Goal: Information Seeking & Learning: Learn about a topic

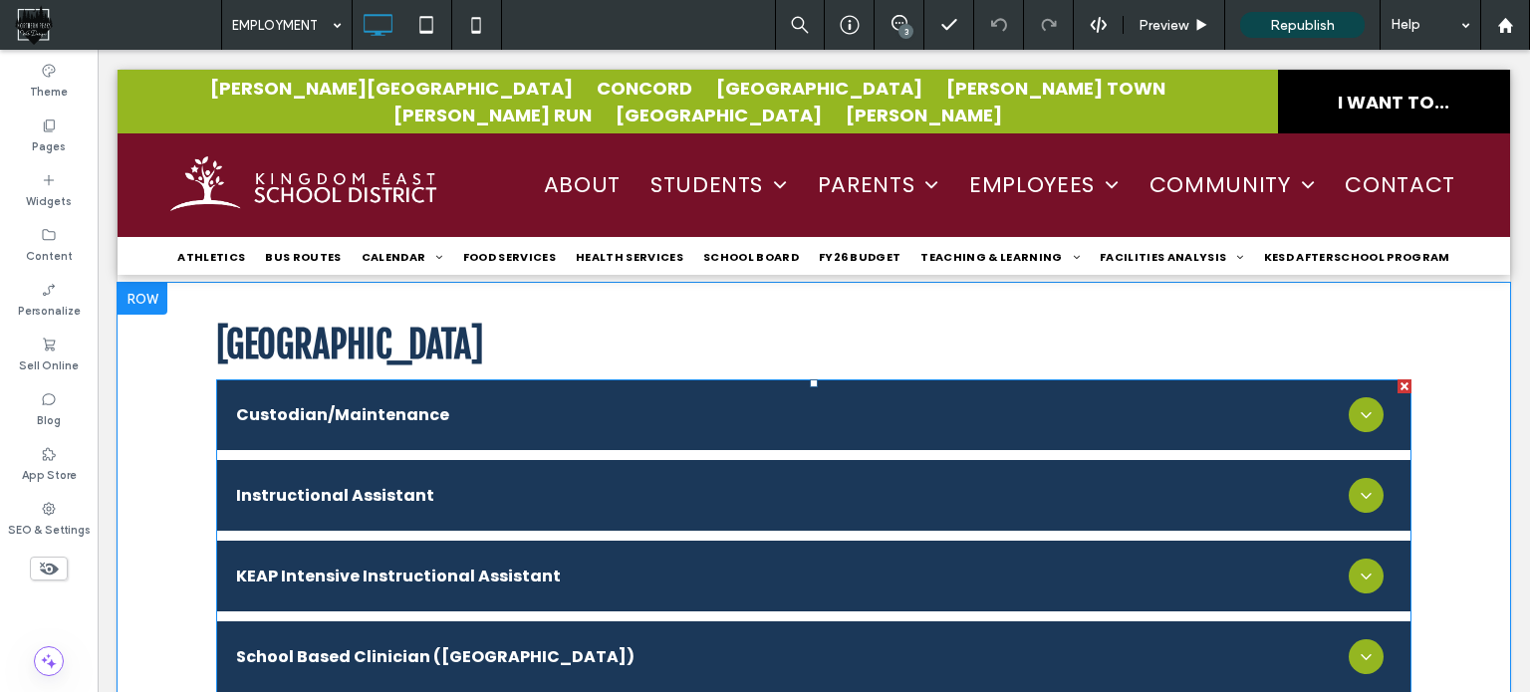
scroll to position [3785, 0]
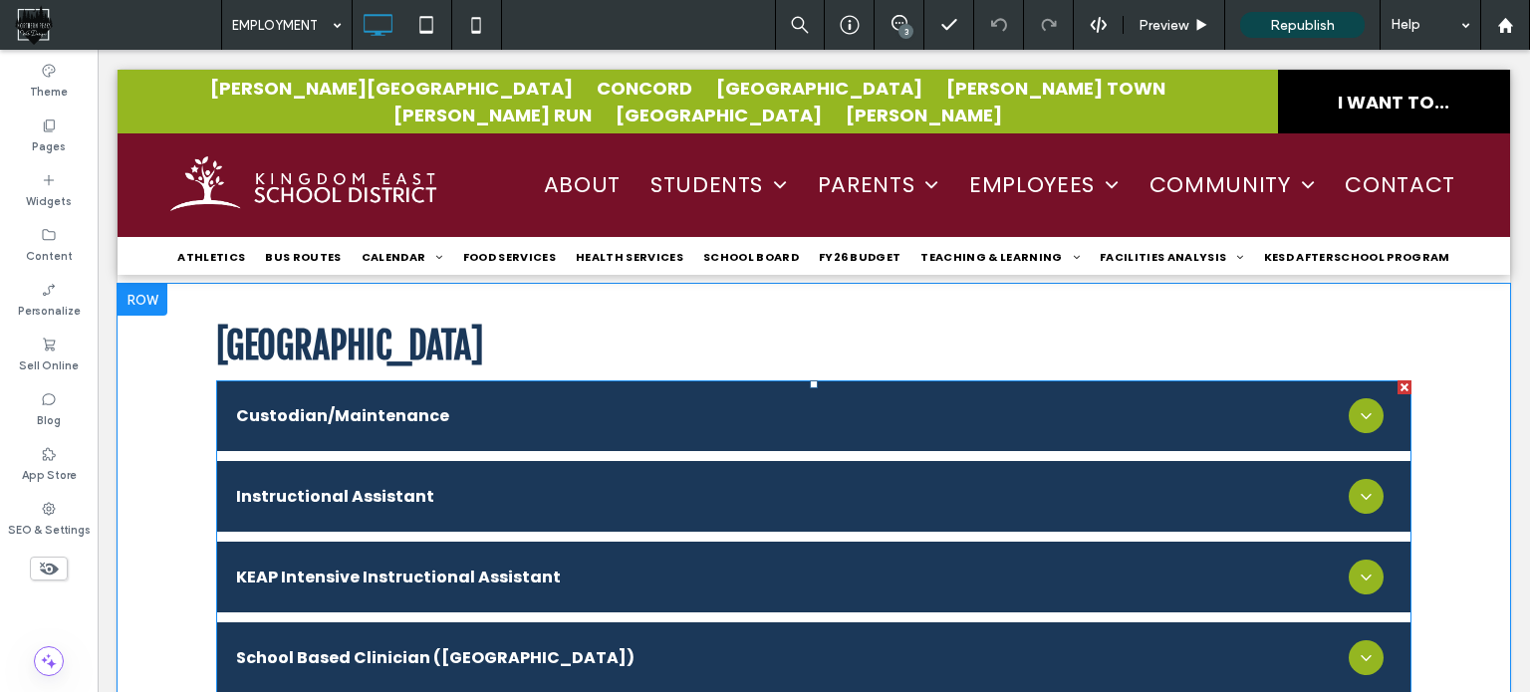
click at [442, 451] on span at bounding box center [813, 576] width 1195 height 393
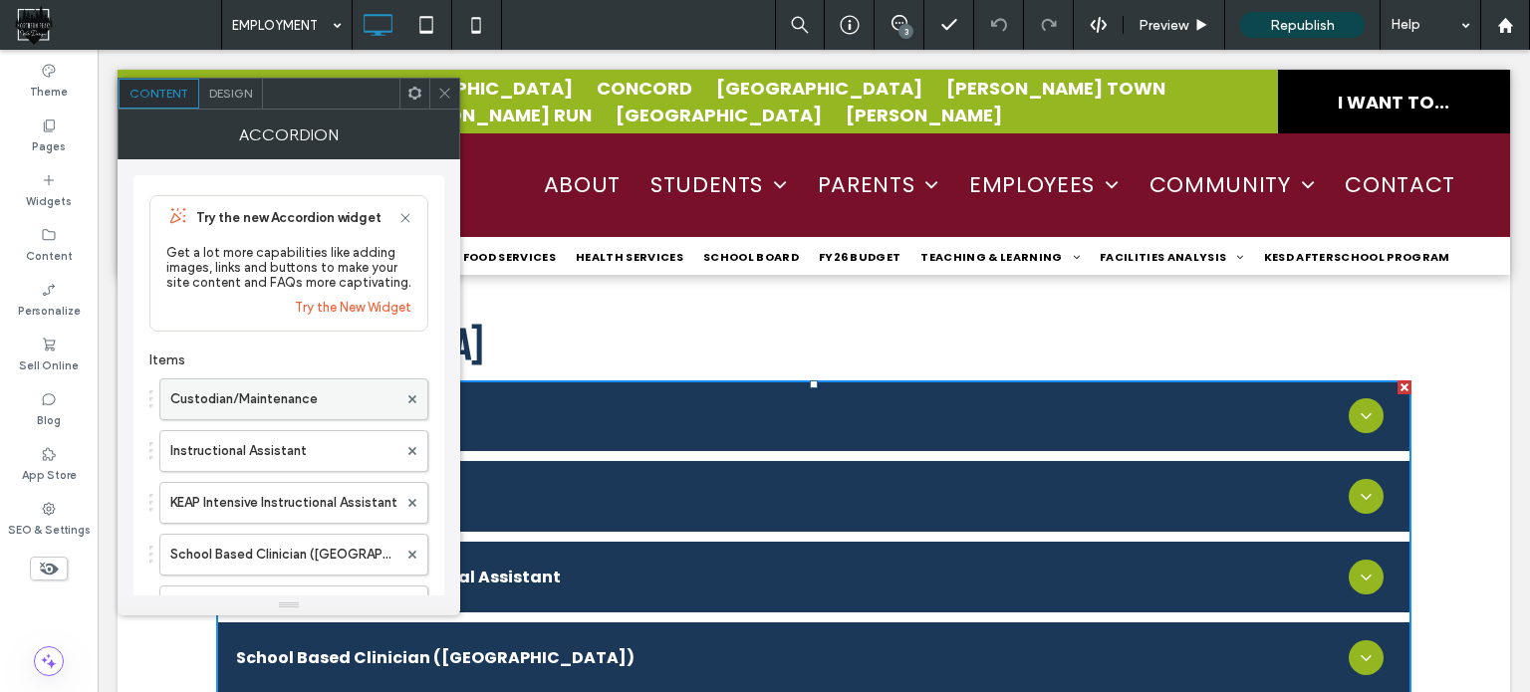
click at [308, 403] on label "Custodian/Maintenance" at bounding box center [283, 399] width 227 height 40
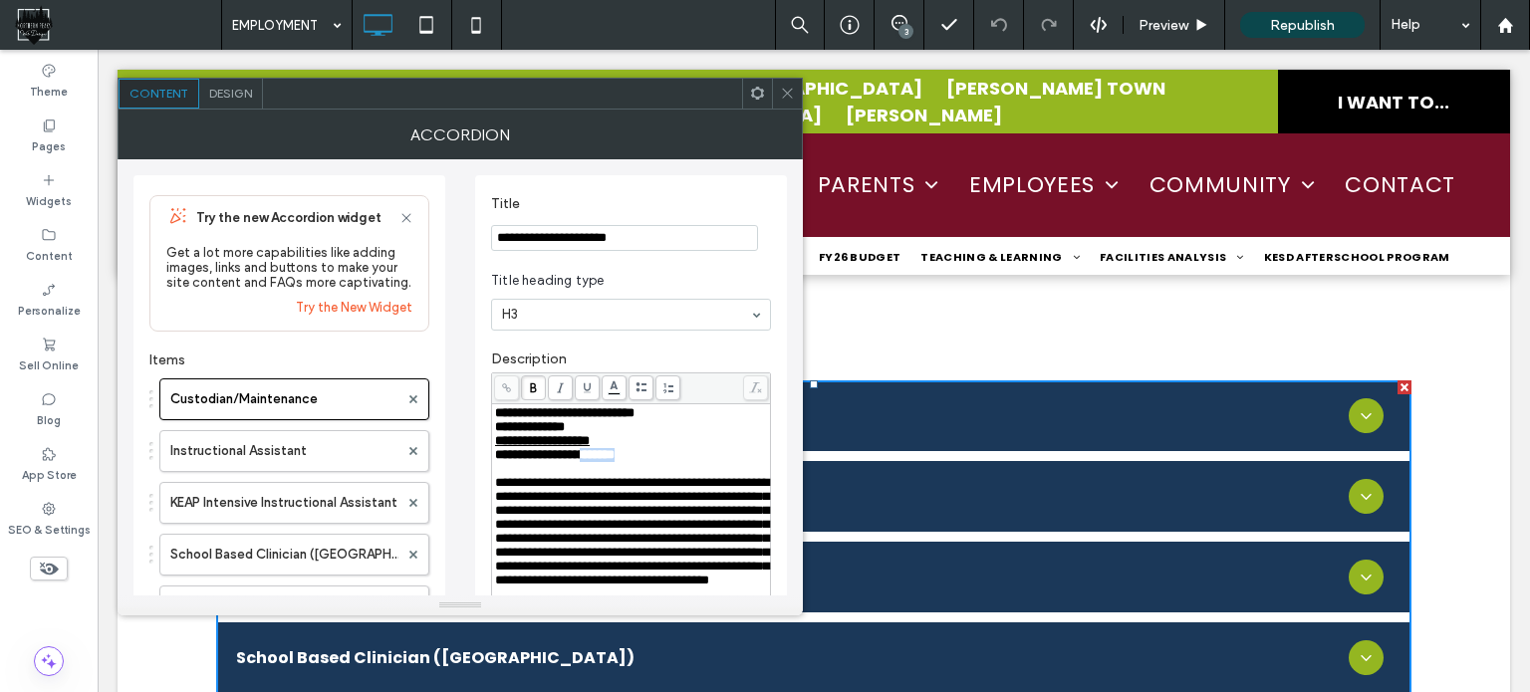
drag, startPoint x: 646, startPoint y: 455, endPoint x: 600, endPoint y: 461, distance: 47.2
click at [600, 461] on span "**********" at bounding box center [555, 454] width 120 height 13
drag, startPoint x: 688, startPoint y: 413, endPoint x: 648, endPoint y: 408, distance: 40.2
click at [647, 408] on div "**********" at bounding box center [631, 413] width 273 height 14
click at [287, 467] on label "Instructional Assistant" at bounding box center [284, 451] width 228 height 40
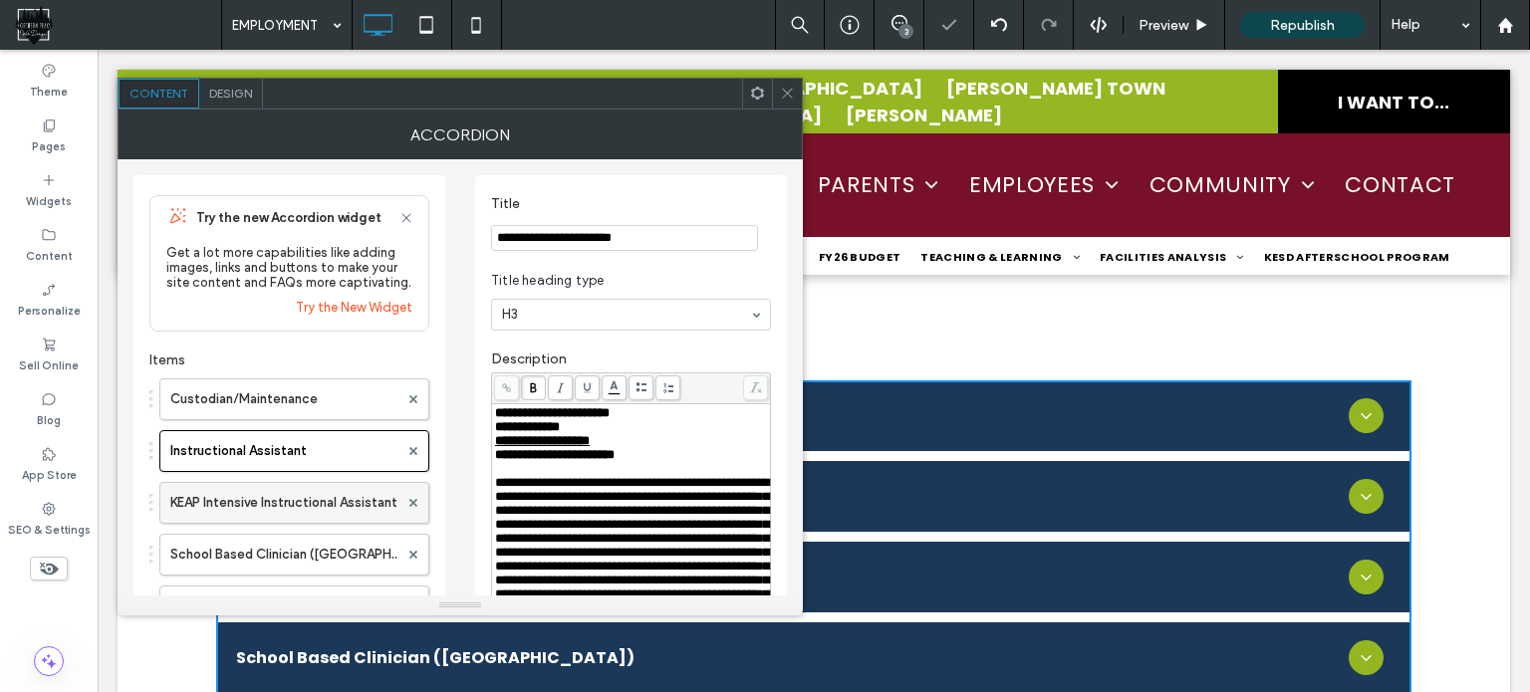
click at [294, 508] on label "KEAP Intensive Instructional Assistant" at bounding box center [284, 503] width 228 height 40
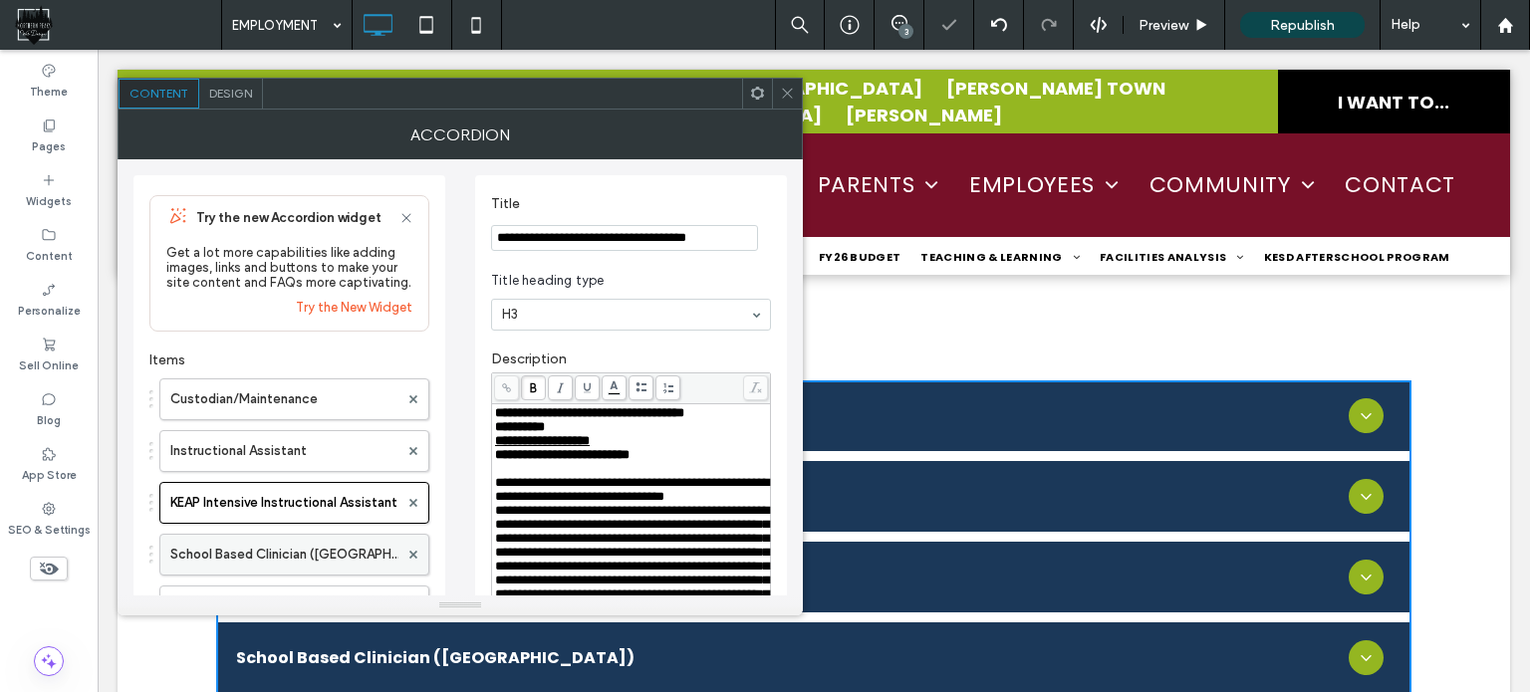
click at [295, 556] on label "School Based Clinician ([GEOGRAPHIC_DATA])" at bounding box center [284, 555] width 228 height 40
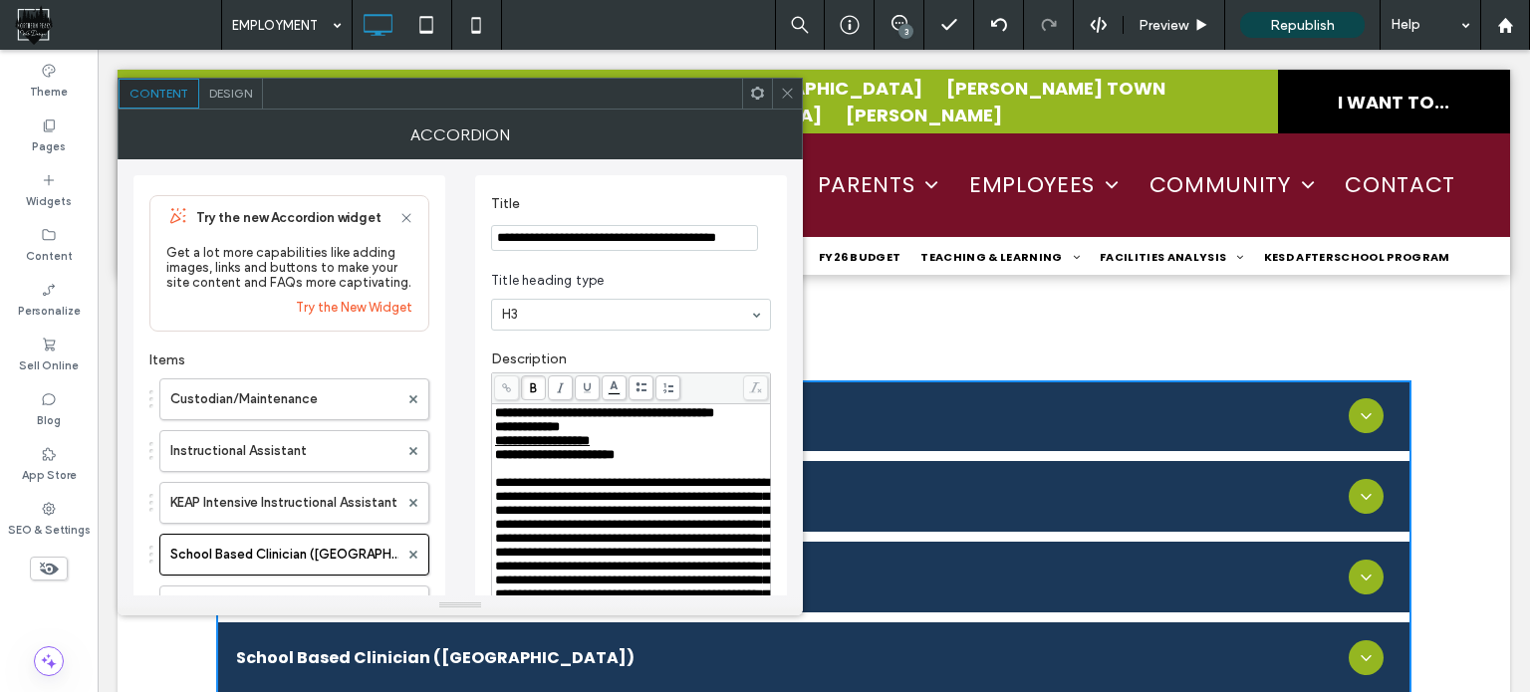
drag, startPoint x: 792, startPoint y: 94, endPoint x: 785, endPoint y: 108, distance: 15.6
click at [792, 93] on icon at bounding box center [787, 93] width 15 height 15
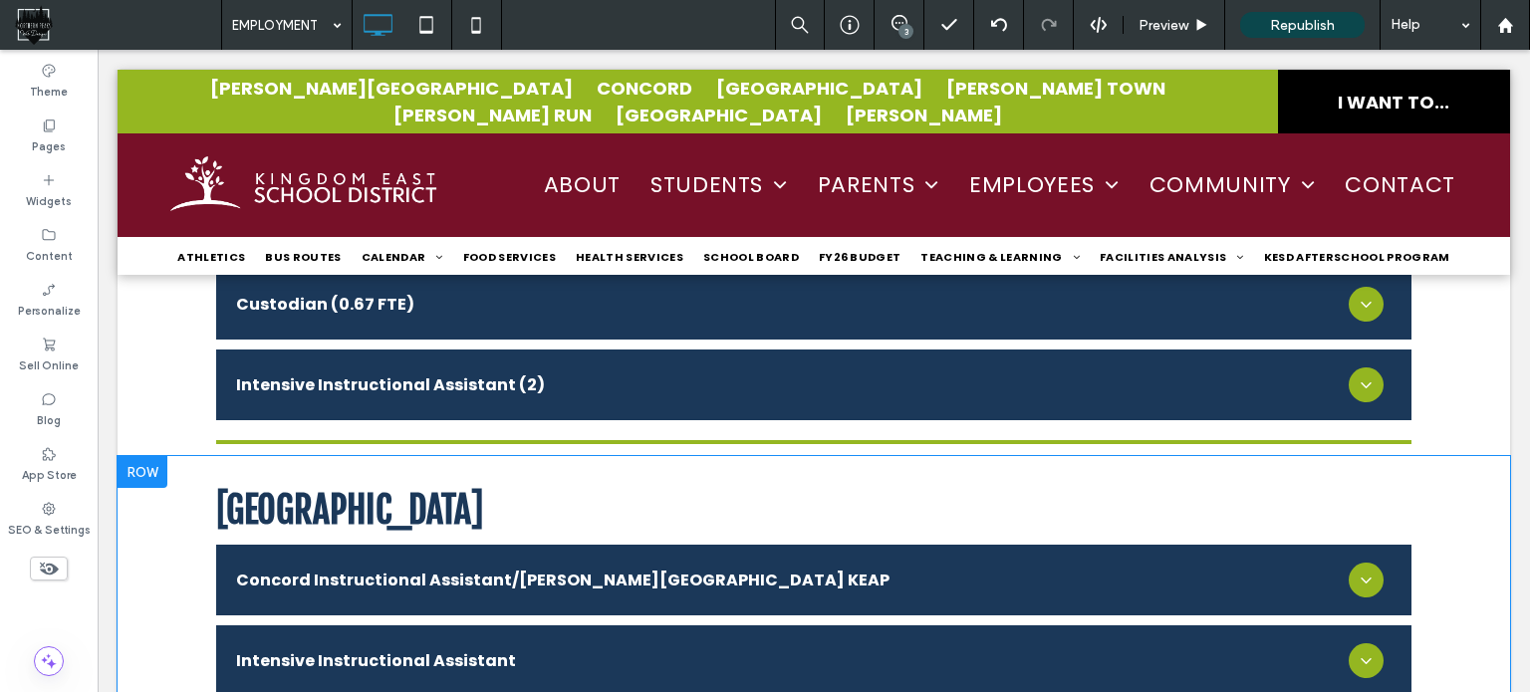
scroll to position [2092, 0]
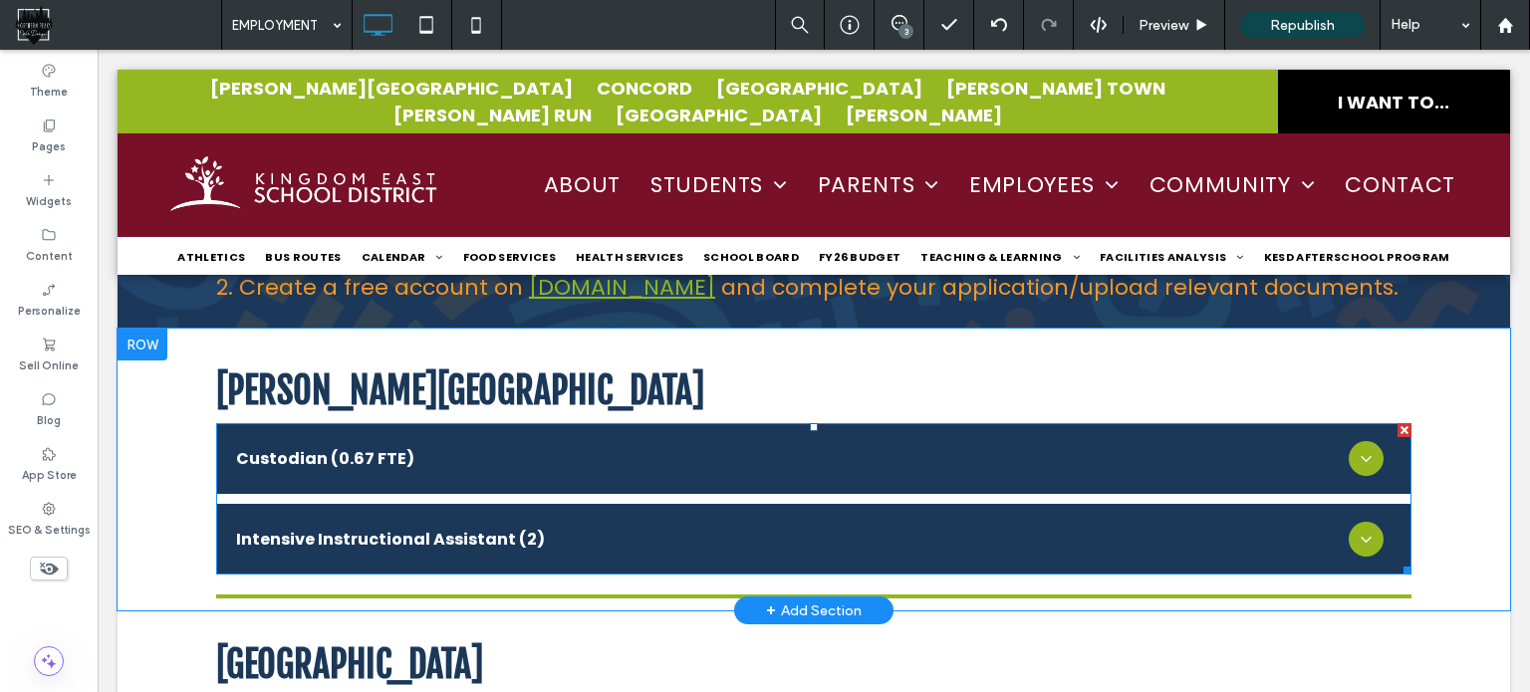
click at [491, 481] on span at bounding box center [813, 498] width 1195 height 151
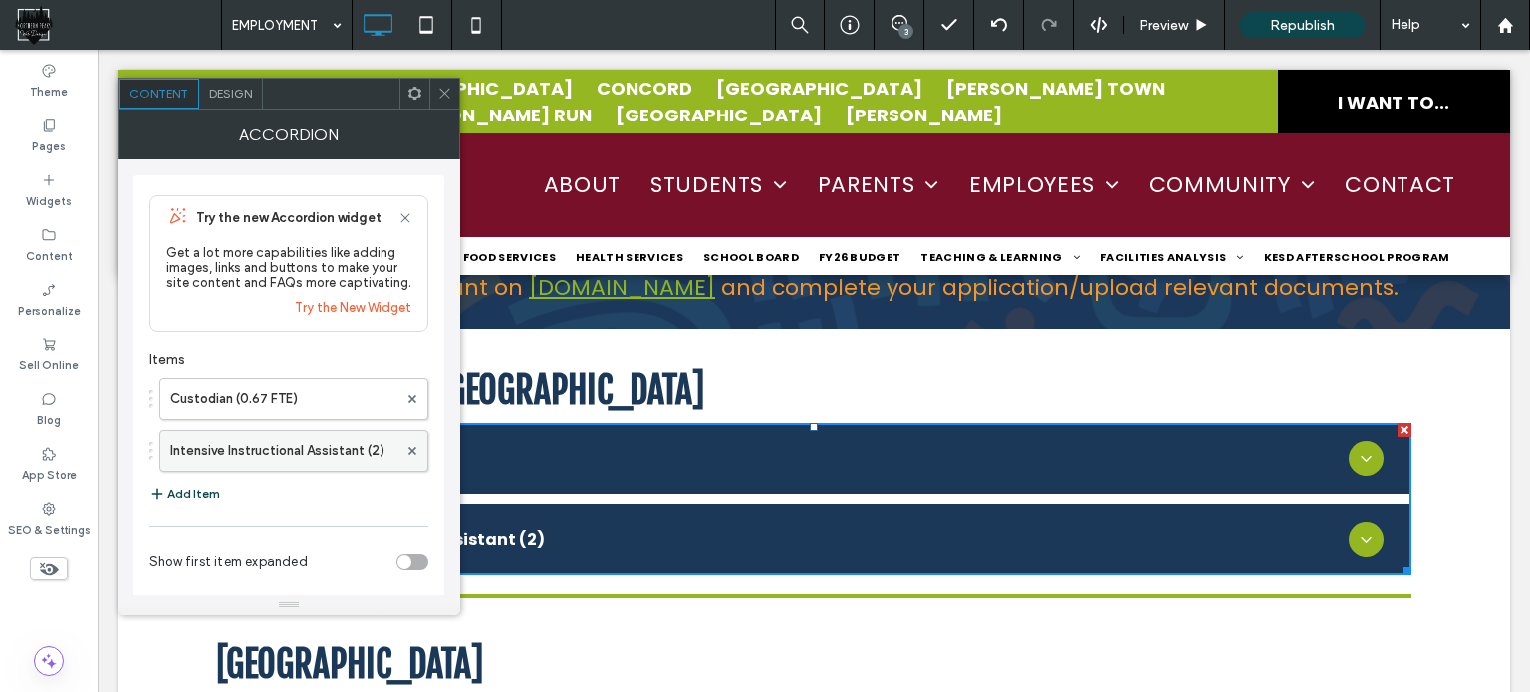
click at [346, 453] on label "Intensive Instructional Assistant (2)" at bounding box center [283, 451] width 227 height 40
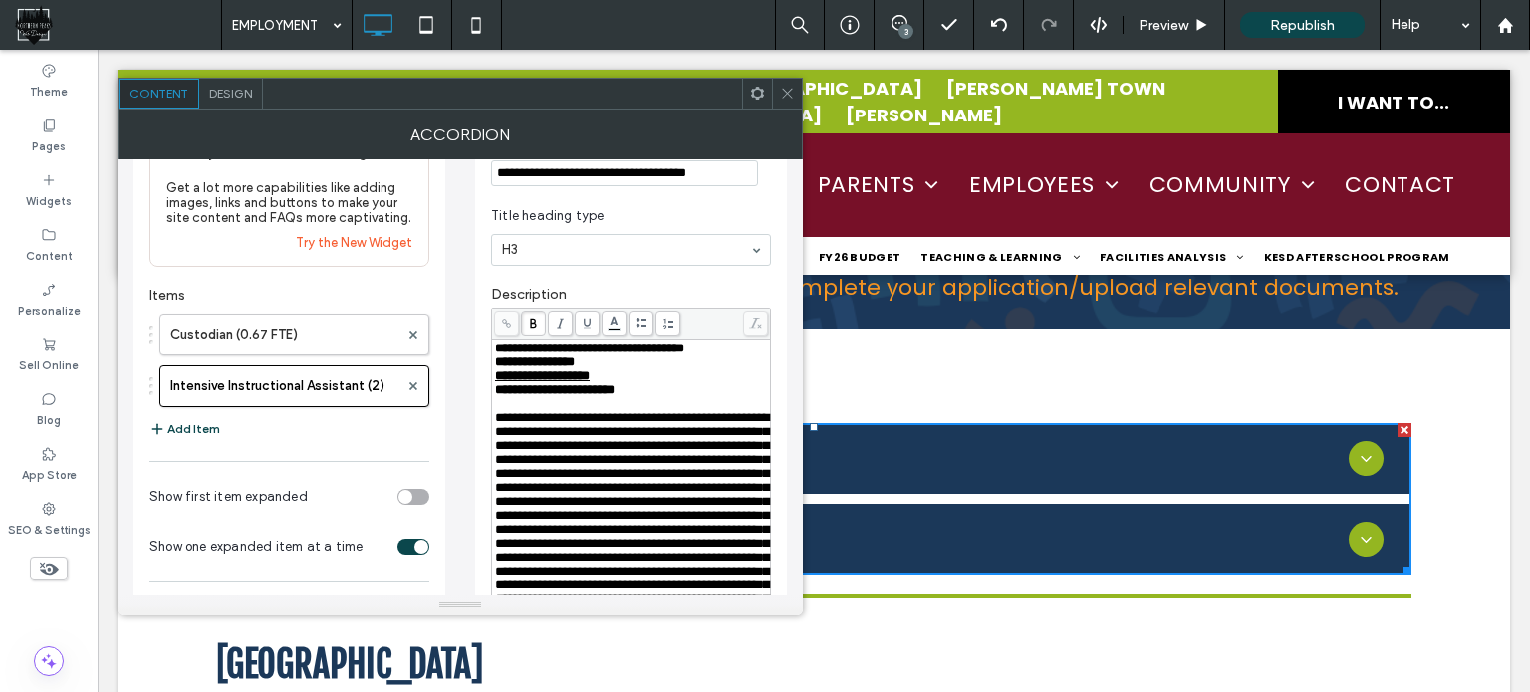
scroll to position [100, 0]
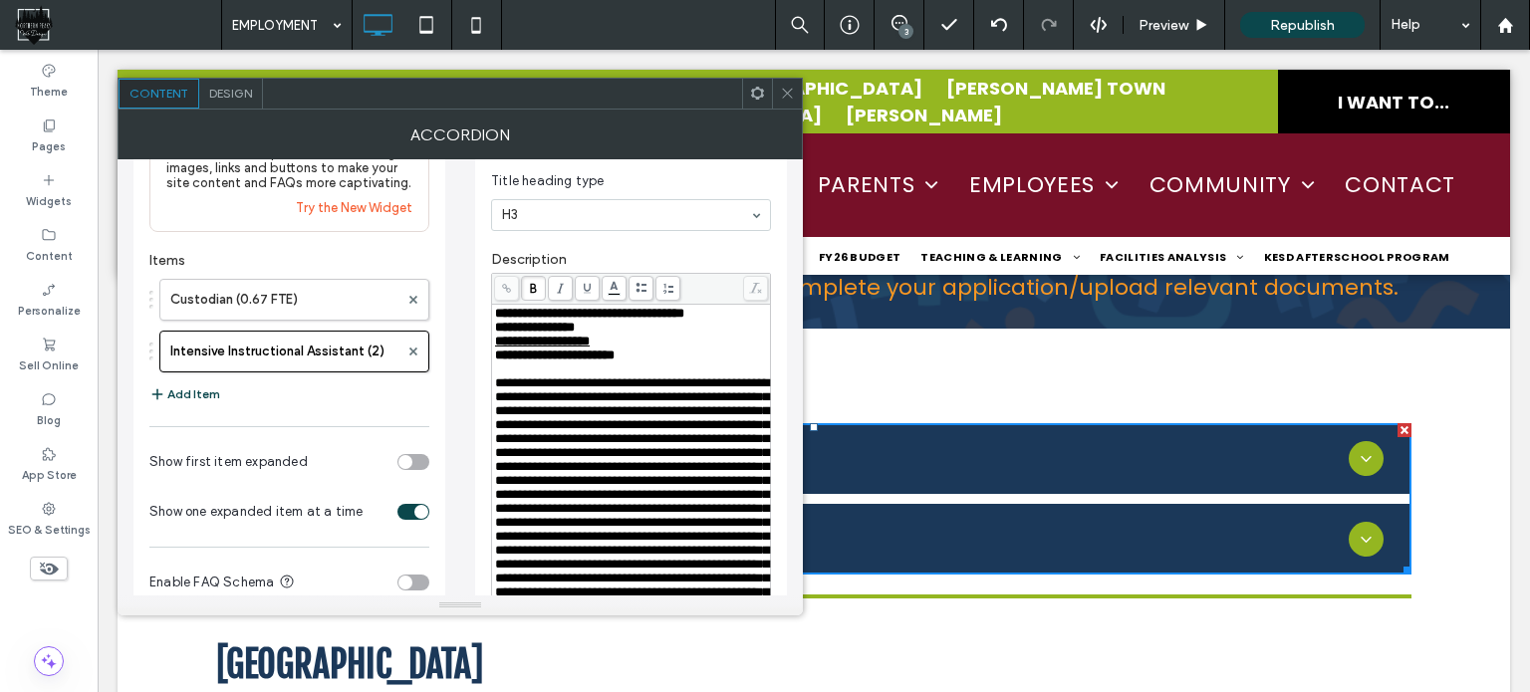
click at [787, 93] on use at bounding box center [787, 94] width 10 height 10
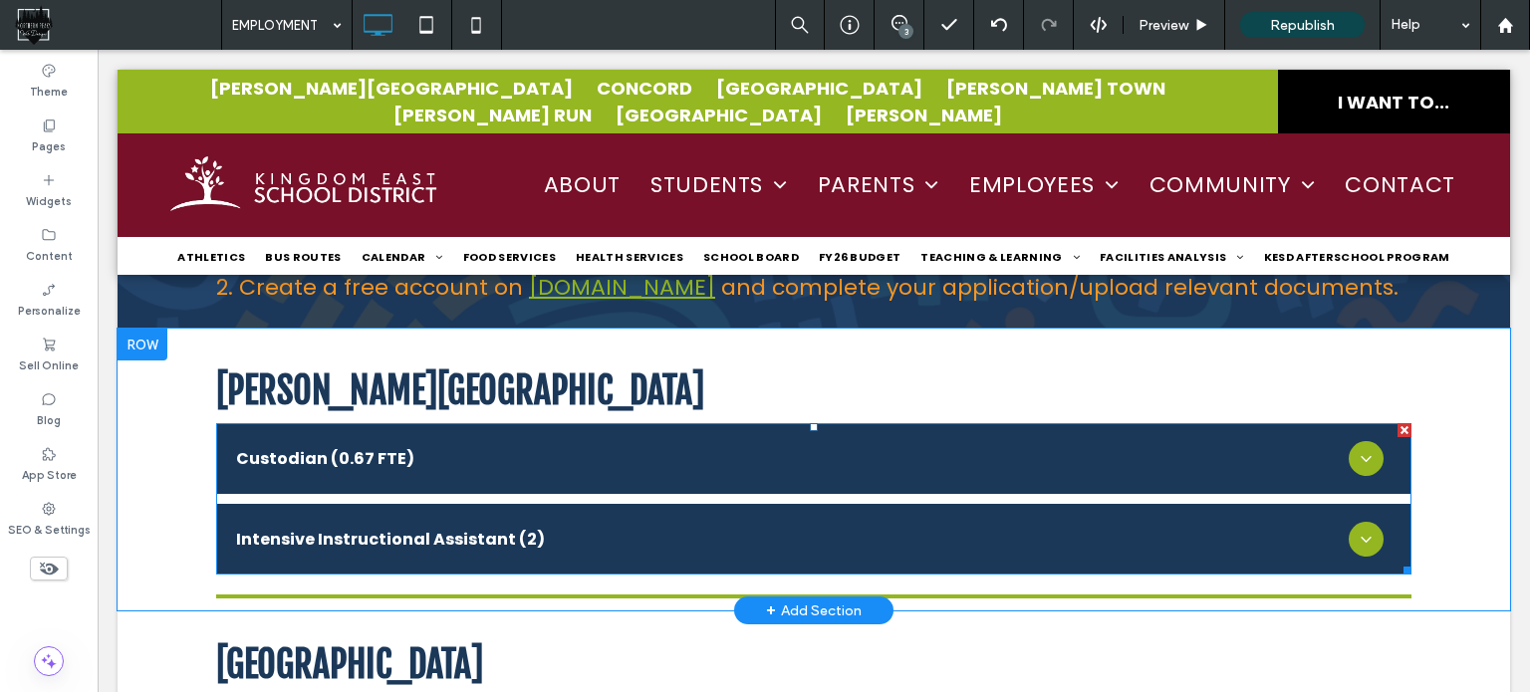
click at [331, 505] on span at bounding box center [813, 498] width 1195 height 151
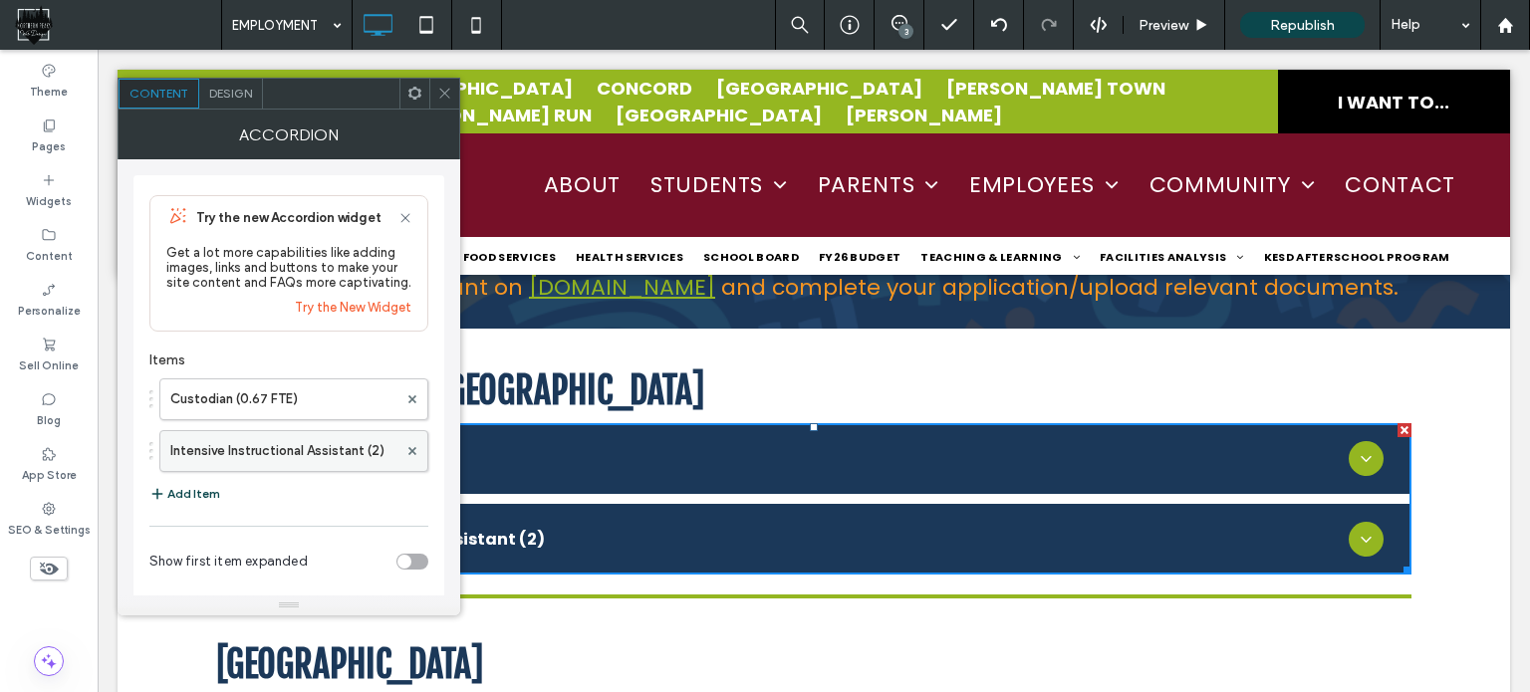
click at [311, 455] on label "Intensive Instructional Assistant (2)" at bounding box center [283, 451] width 227 height 40
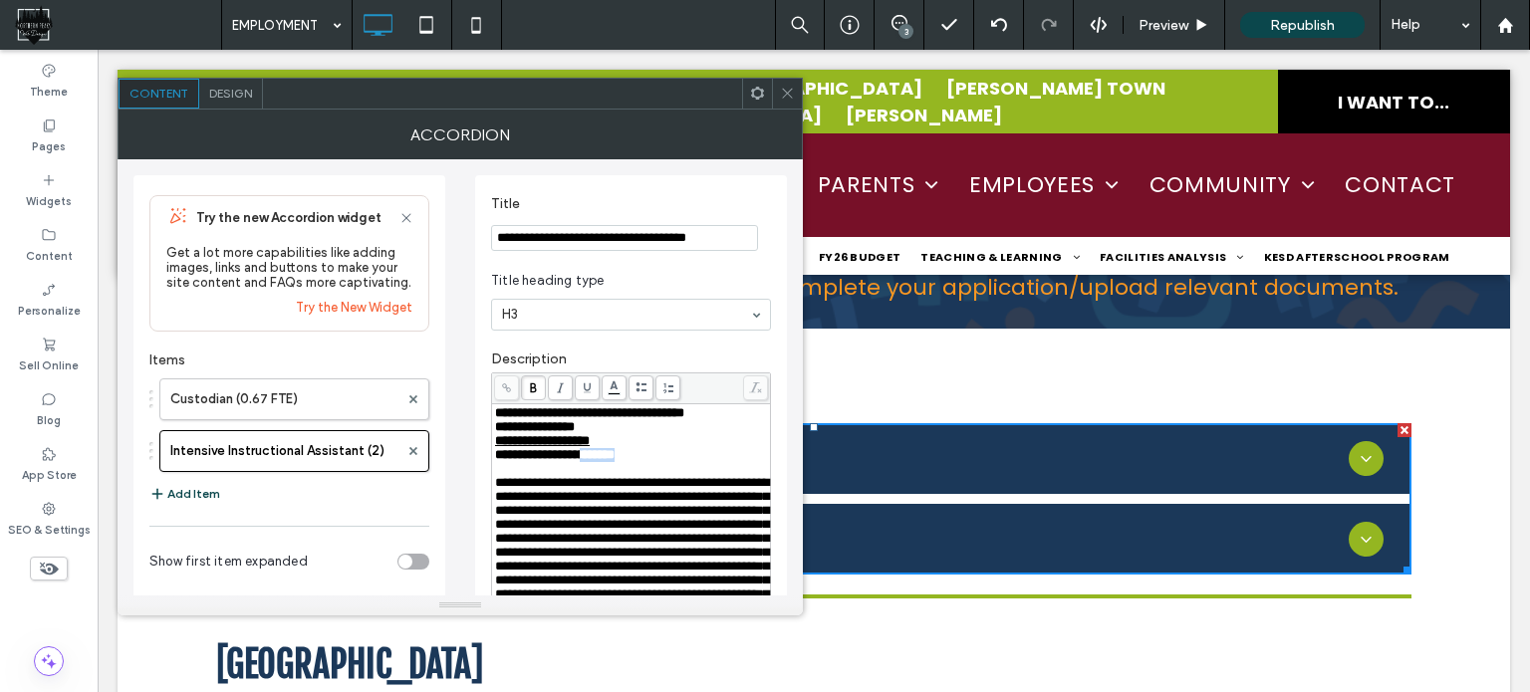
drag, startPoint x: 648, startPoint y: 461, endPoint x: 590, endPoint y: 513, distance: 78.3
click at [599, 462] on div "**********" at bounding box center [631, 455] width 273 height 14
copy span "*******"
click at [789, 89] on icon at bounding box center [787, 93] width 15 height 15
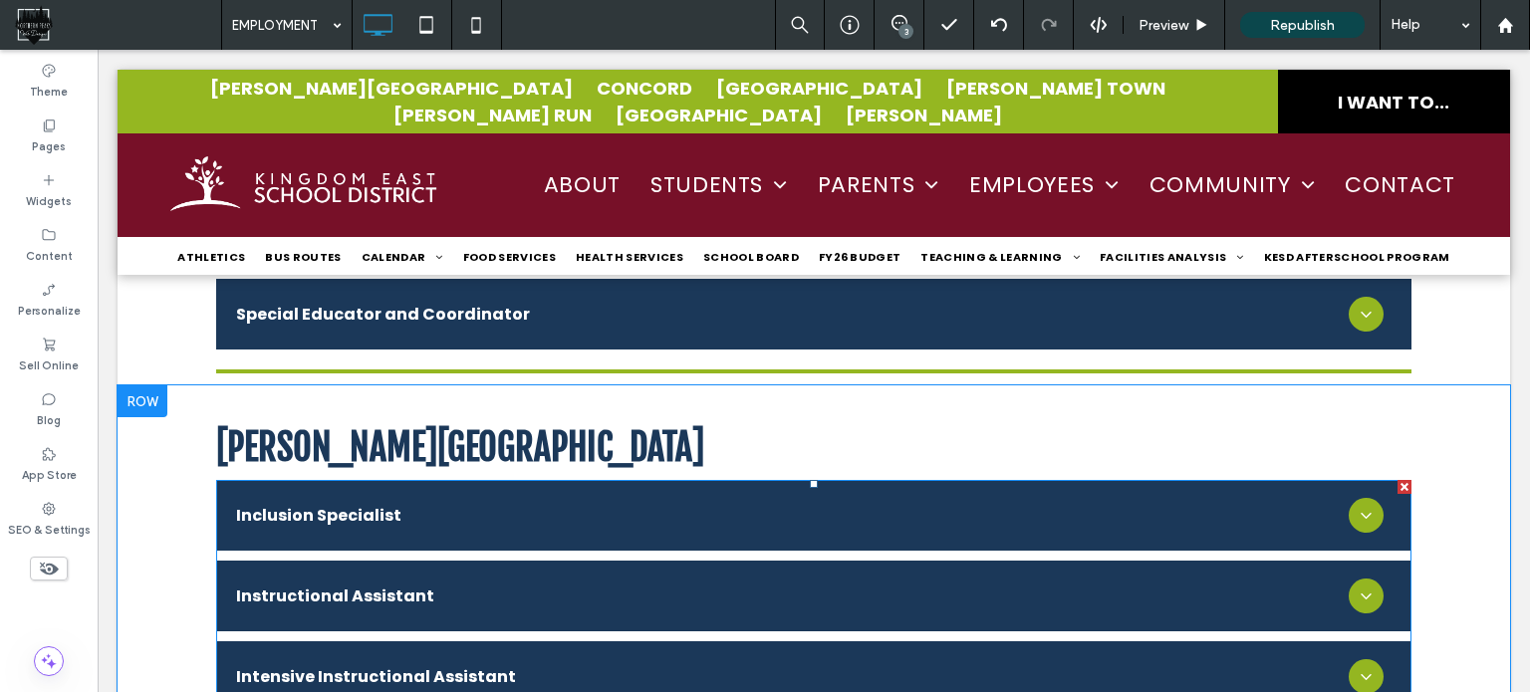
scroll to position [4980, 0]
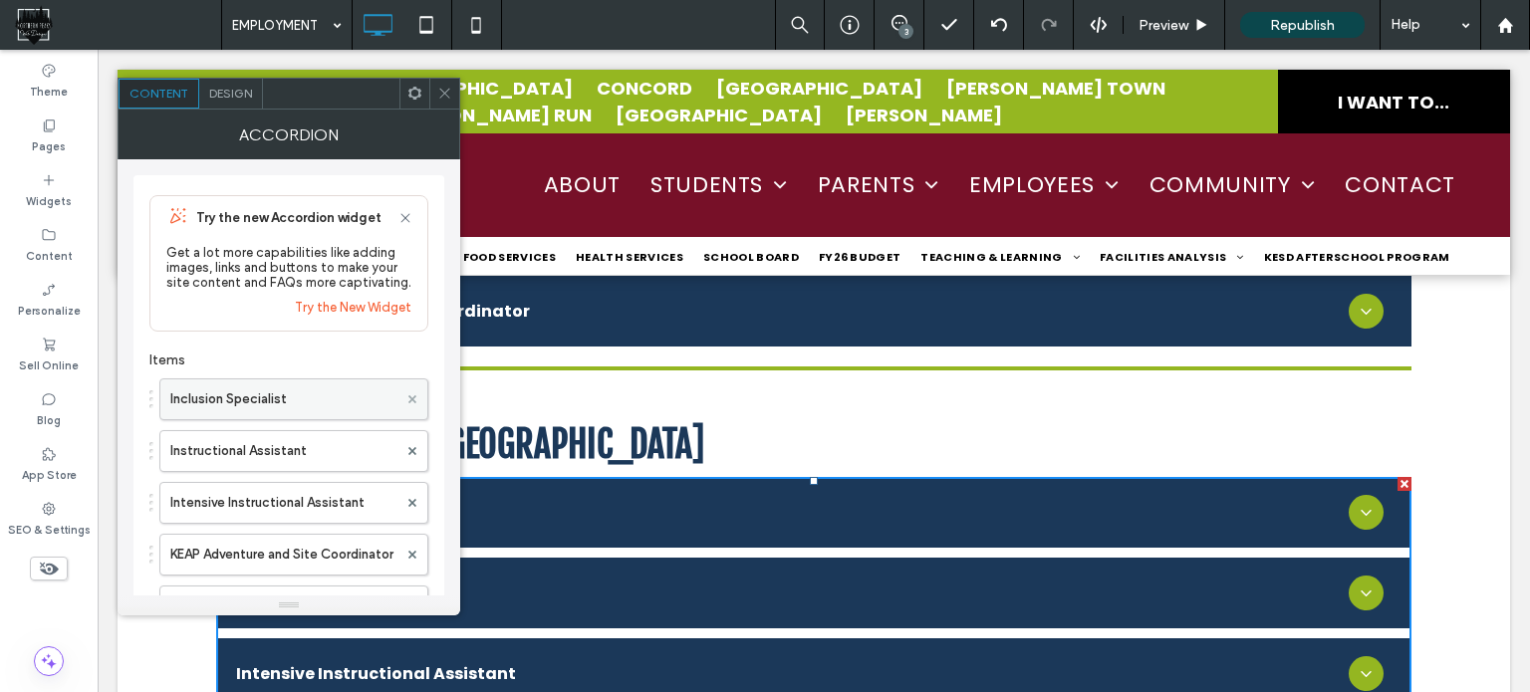
click at [412, 399] on icon at bounding box center [412, 399] width 8 height 8
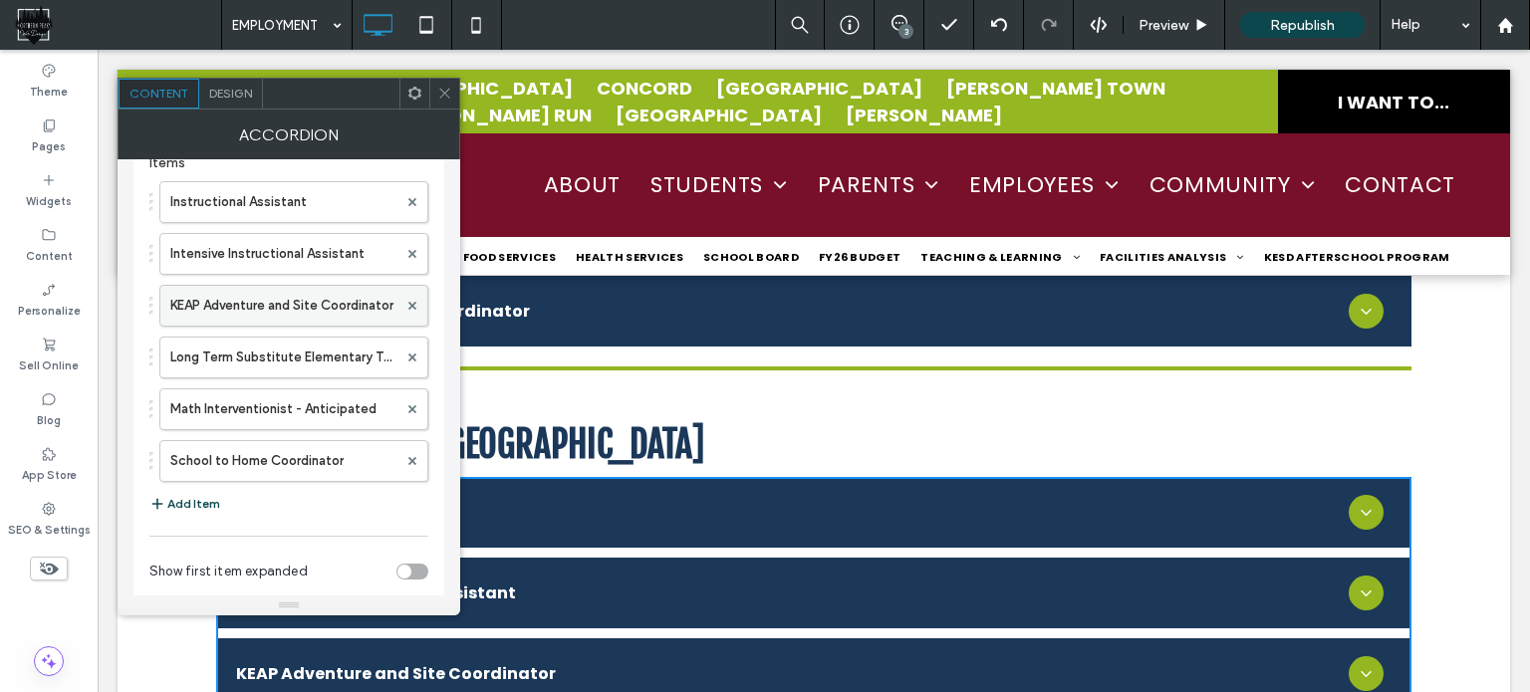
scroll to position [199, 0]
click at [413, 461] on use at bounding box center [412, 458] width 8 height 8
